Goal: Task Accomplishment & Management: Manage account settings

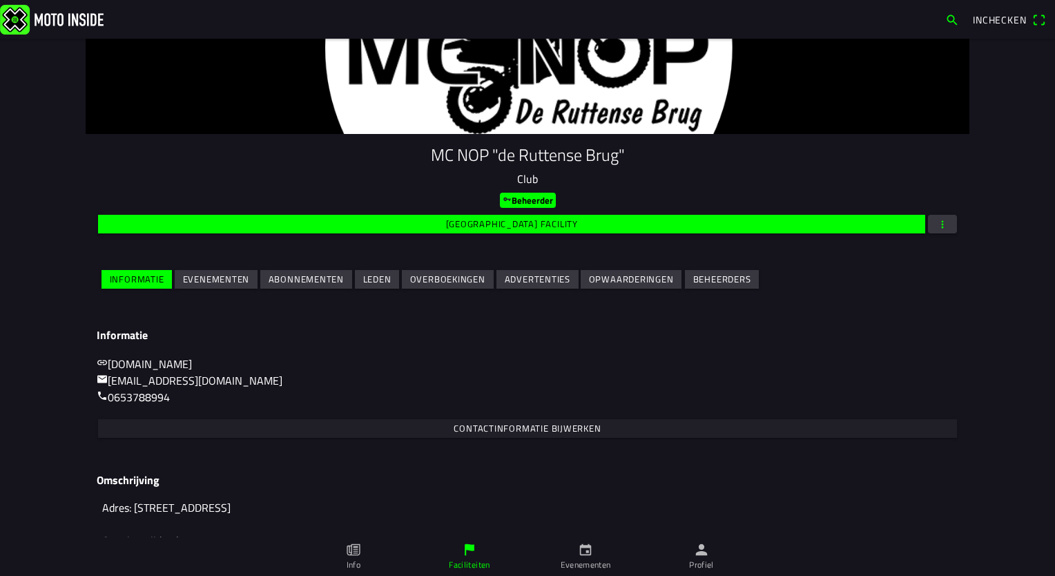
scroll to position [46, 0]
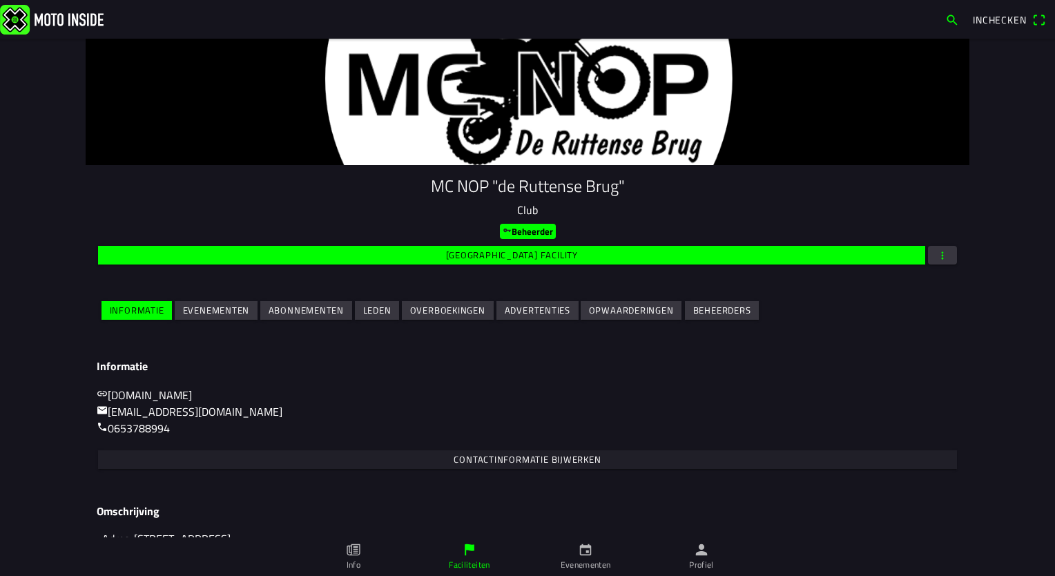
click at [0, 0] on slot "Leden" at bounding box center [0, 0] width 0 height 0
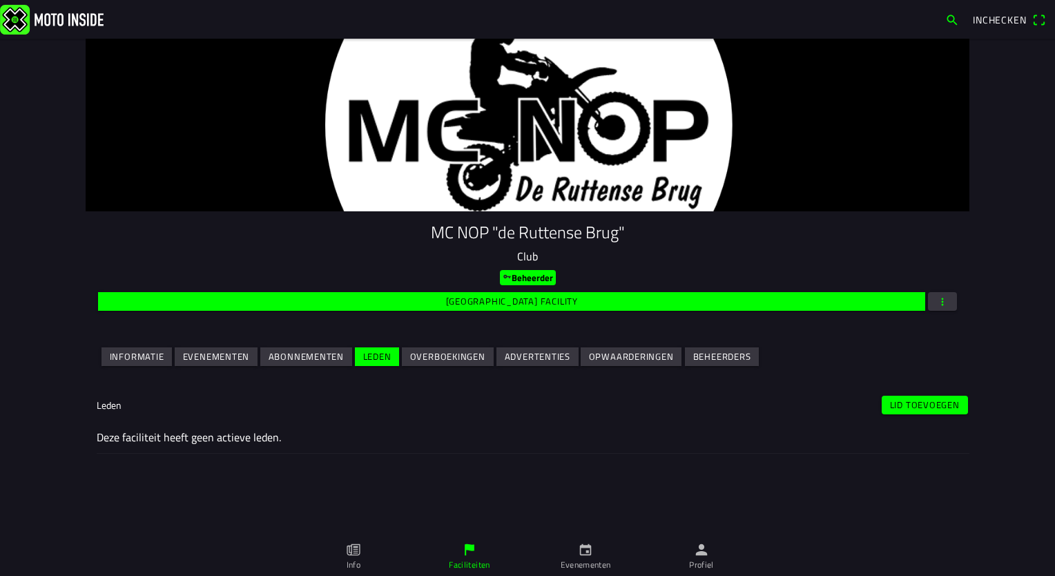
click at [0, 0] on slot "Lid toevoegen" at bounding box center [0, 0] width 0 height 0
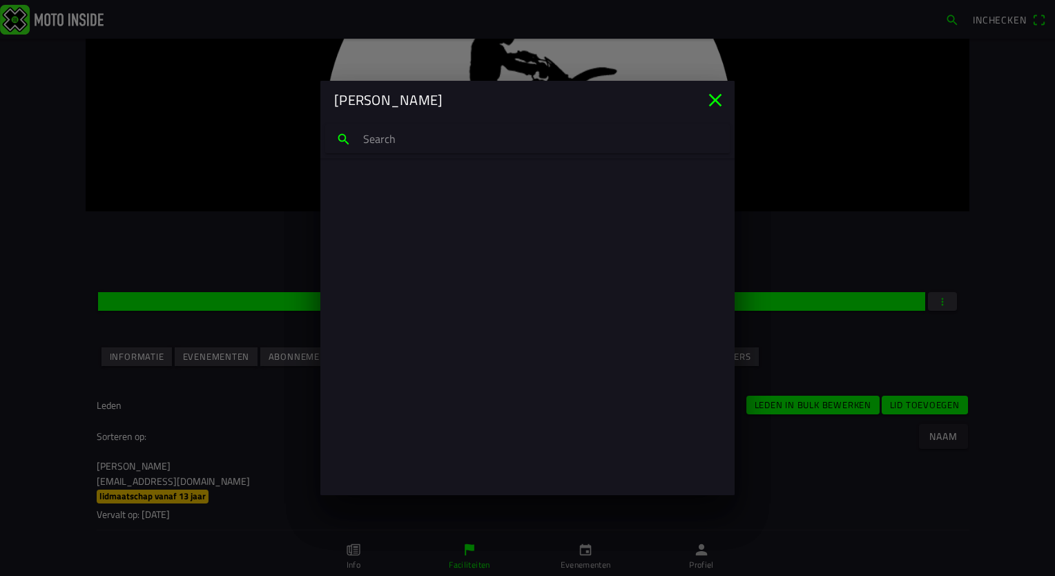
click at [398, 142] on input "search text" at bounding box center [527, 138] width 404 height 29
type input "f"
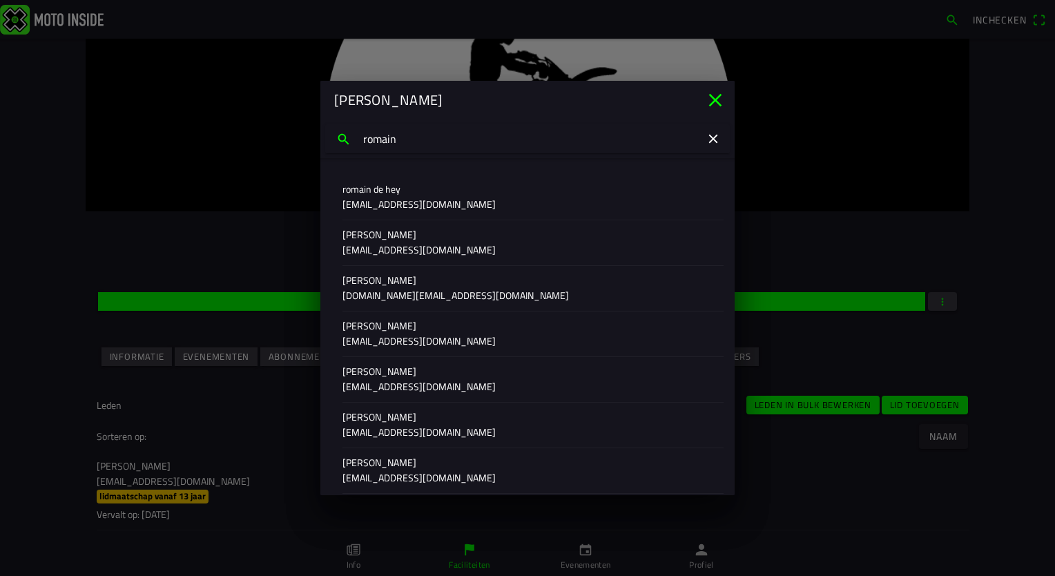
type input "romain"
click at [374, 287] on ion-label "[PERSON_NAME] [DOMAIN_NAME][EMAIL_ADDRESS][DOMAIN_NAME]" at bounding box center [527, 288] width 370 height 30
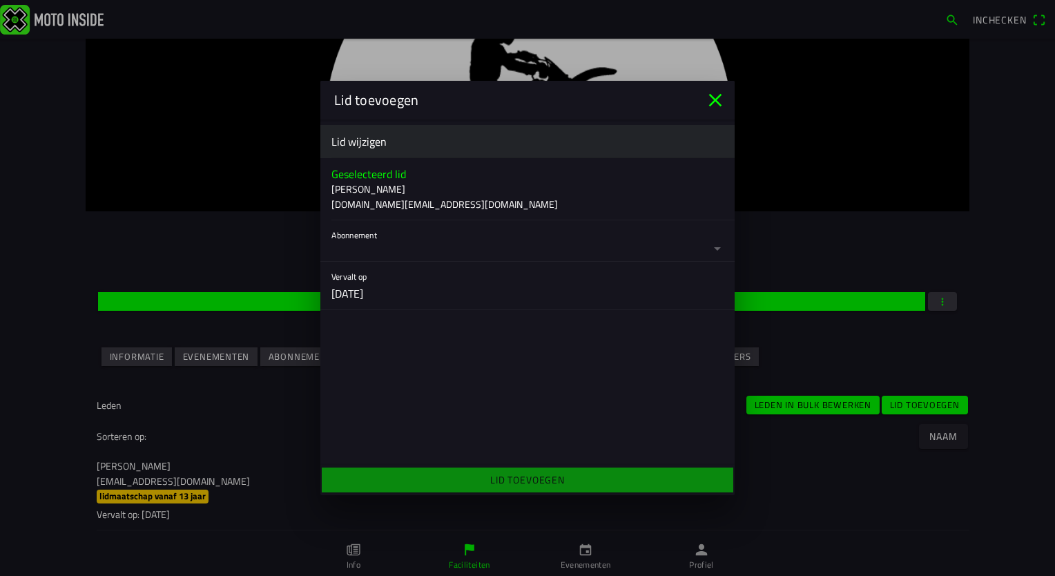
click at [380, 245] on button "button" at bounding box center [532, 240] width 403 height 41
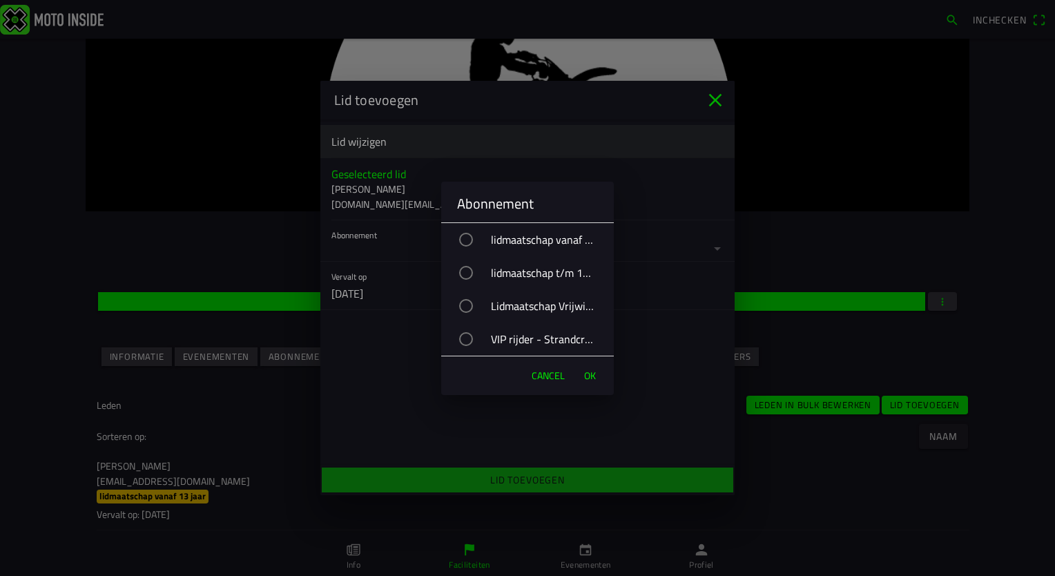
click at [468, 340] on div "button" at bounding box center [466, 339] width 14 height 14
click at [594, 377] on span "OK" at bounding box center [590, 376] width 12 height 14
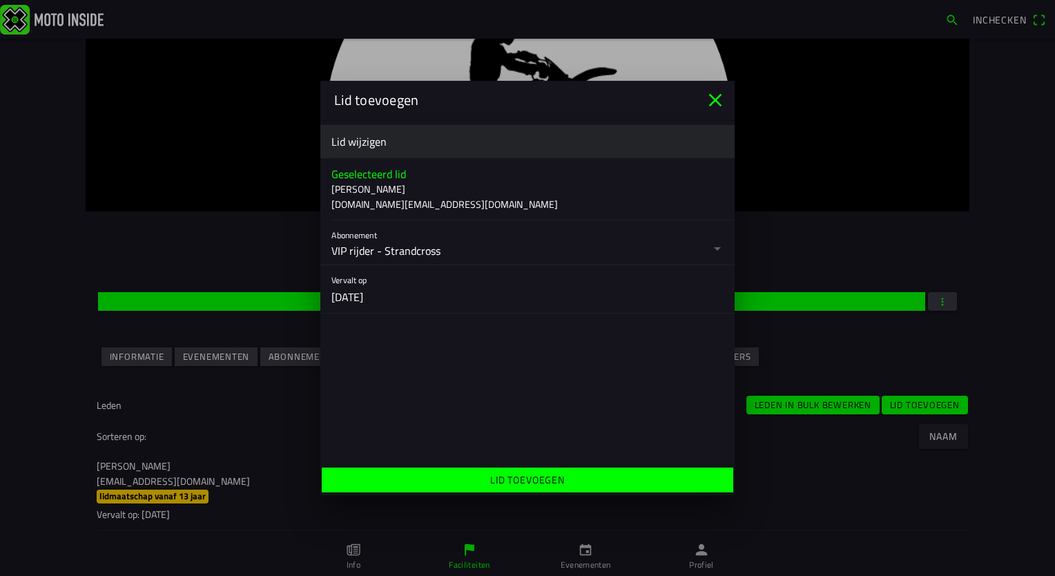
click at [615, 476] on span "Lid toevoegen" at bounding box center [527, 479] width 390 height 25
